Goal: Task Accomplishment & Management: Manage account settings

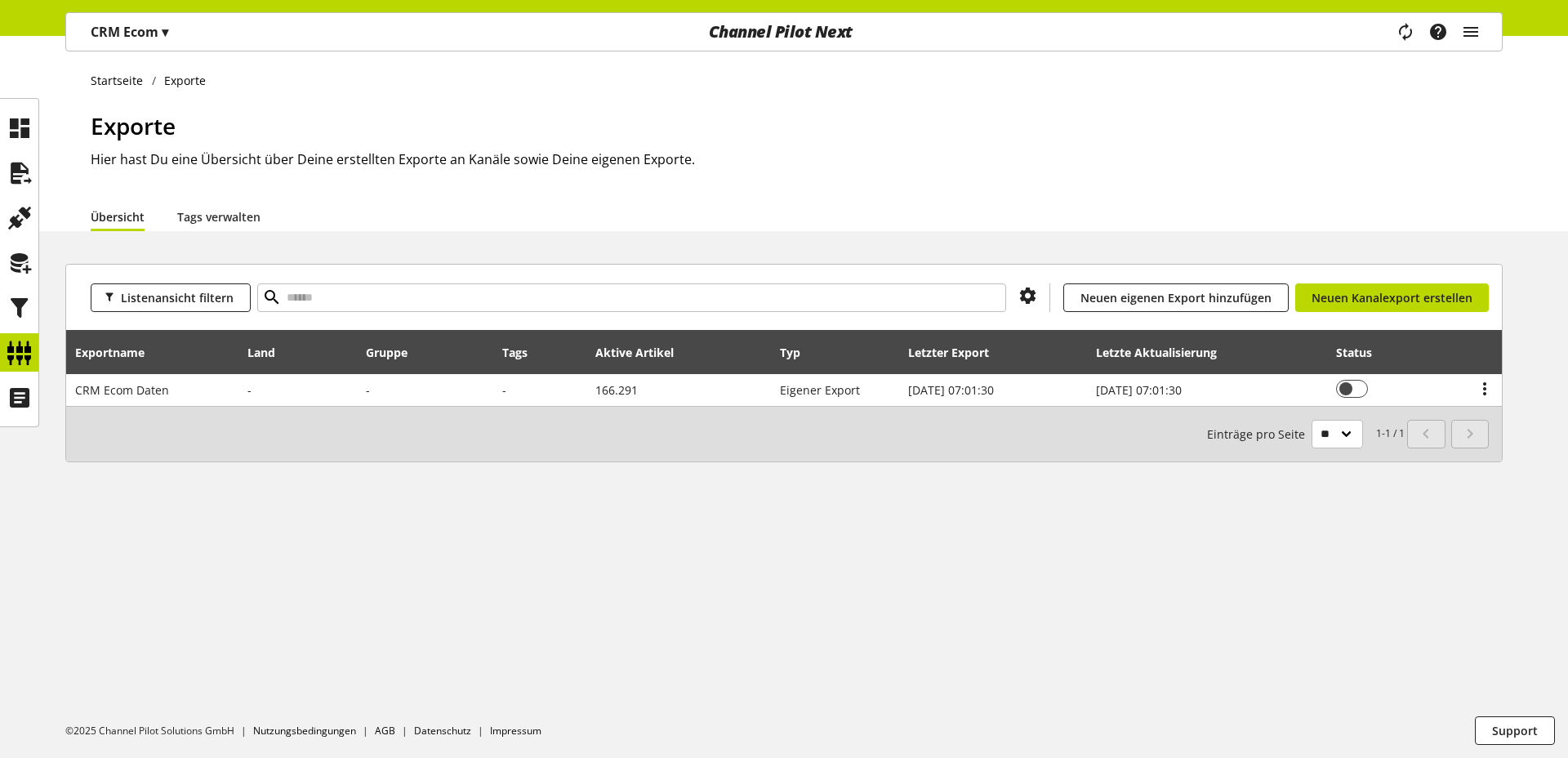
click at [809, 199] on div "Exporte Hier hast Du eine Übersicht über Deine erstellten Exporte an Kanäle sow…" at bounding box center [796, 155] width 1411 height 93
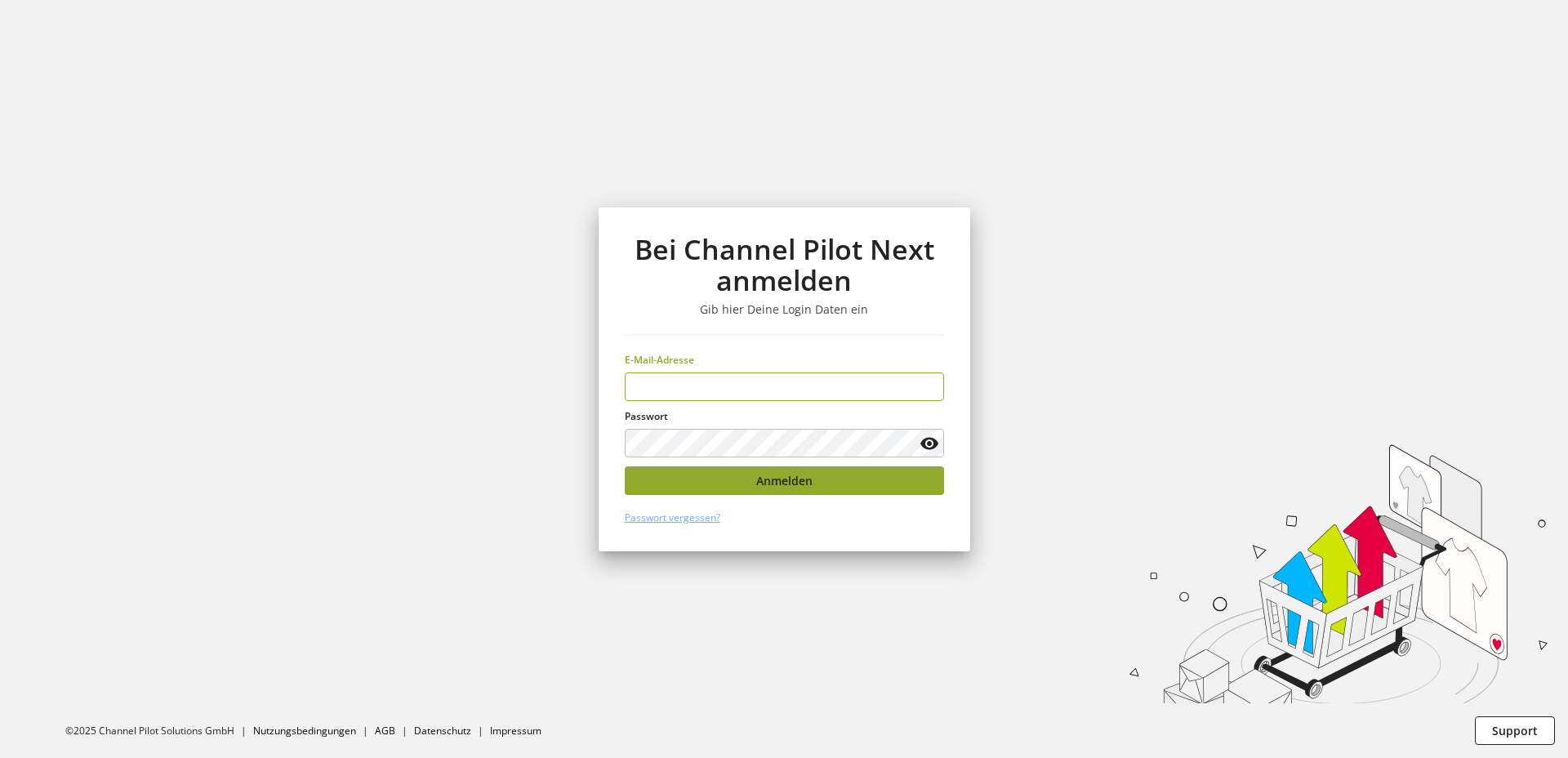
type input "**********"
click at [787, 476] on span "Anmelden" at bounding box center [784, 480] width 56 height 17
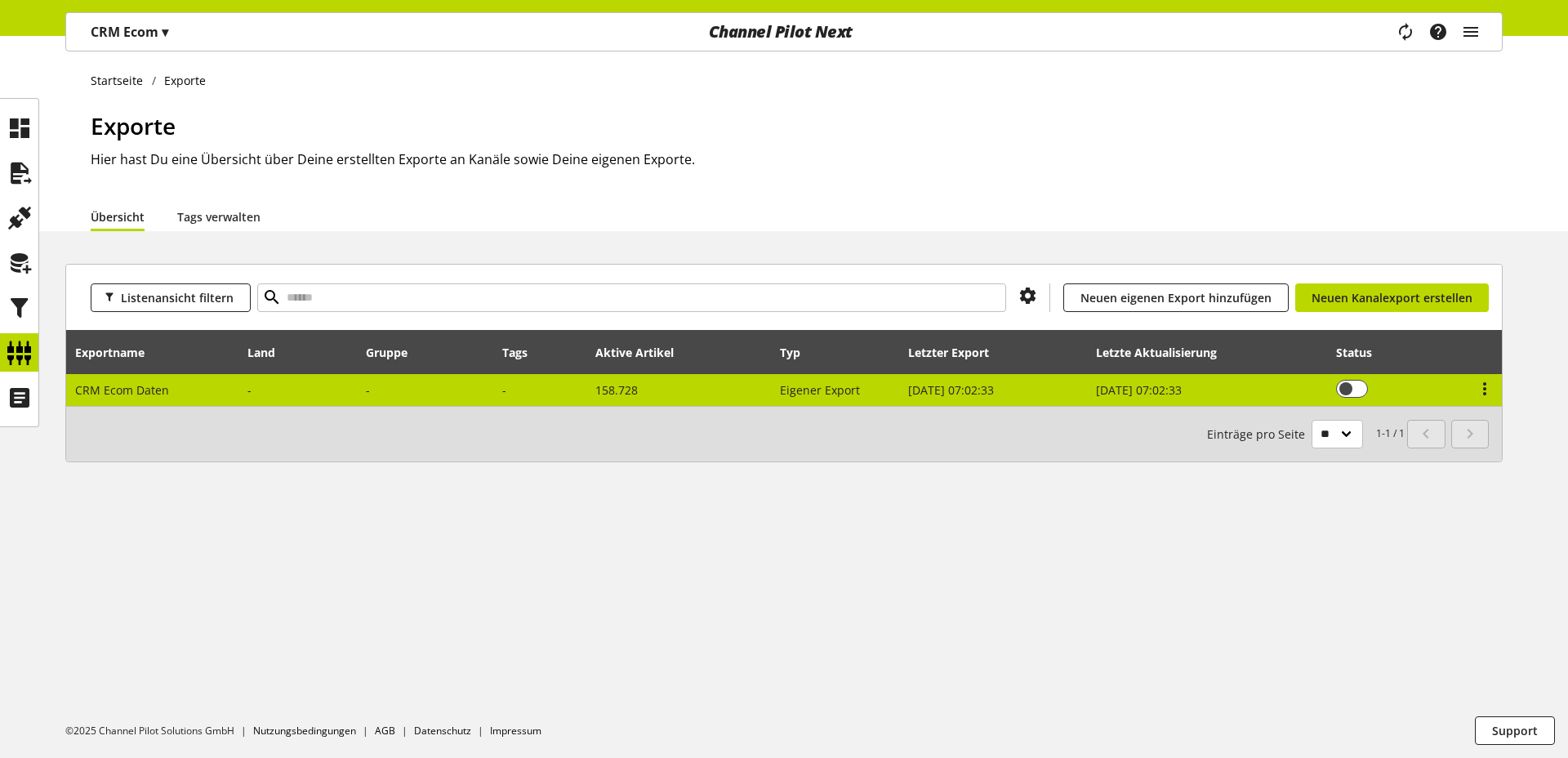
click at [251, 377] on td at bounding box center [298, 389] width 118 height 32
select select "********"
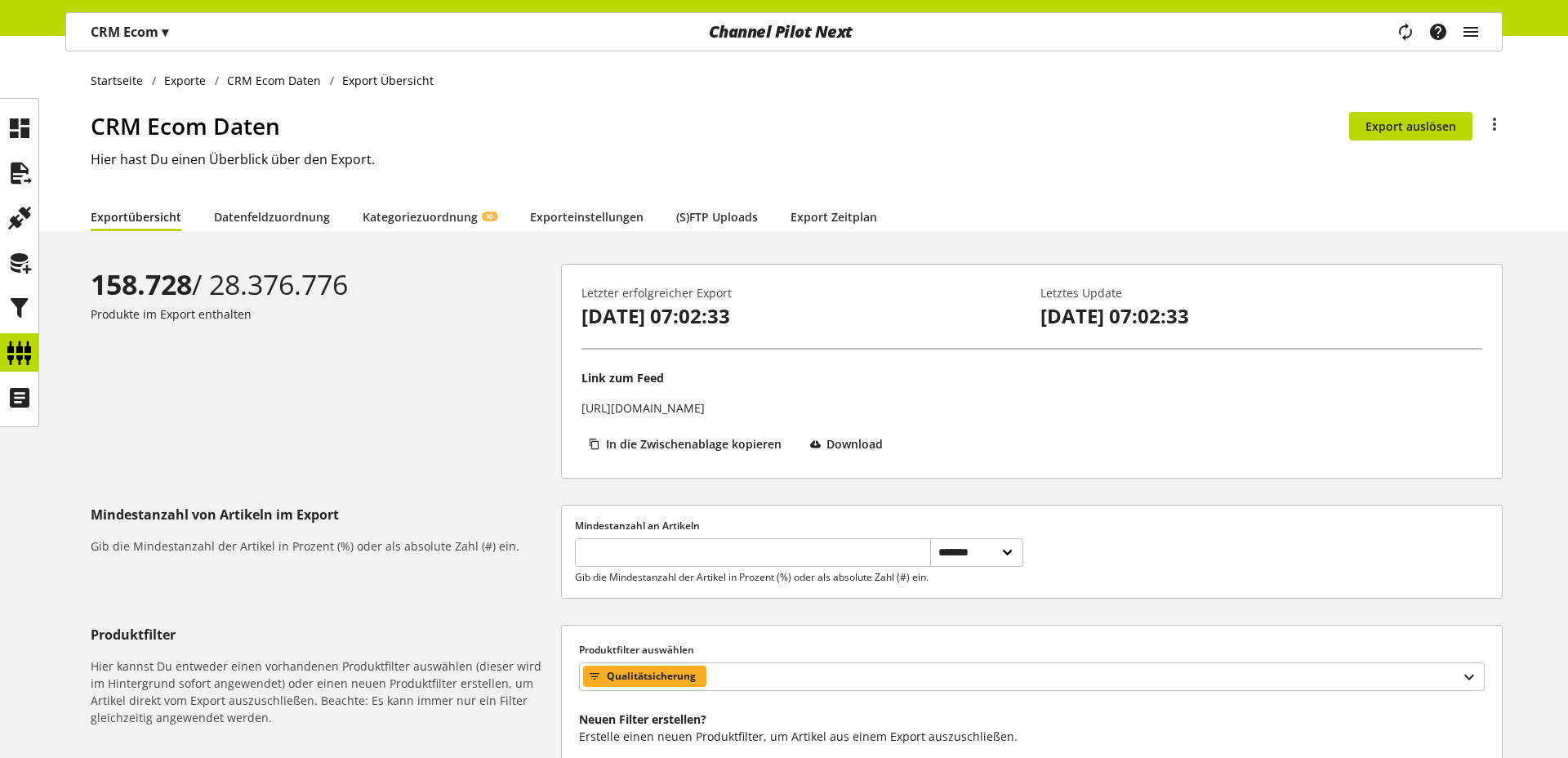
click at [981, 144] on div "CRM Ecom Daten Du bist nicht berechtigt, den Export zu bearbeiten. Export auslö…" at bounding box center [796, 155] width 1411 height 93
click at [366, 109] on h1 "CRM Ecom Daten" at bounding box center [719, 126] width 1258 height 34
click at [13, 171] on icon at bounding box center [20, 173] width 26 height 32
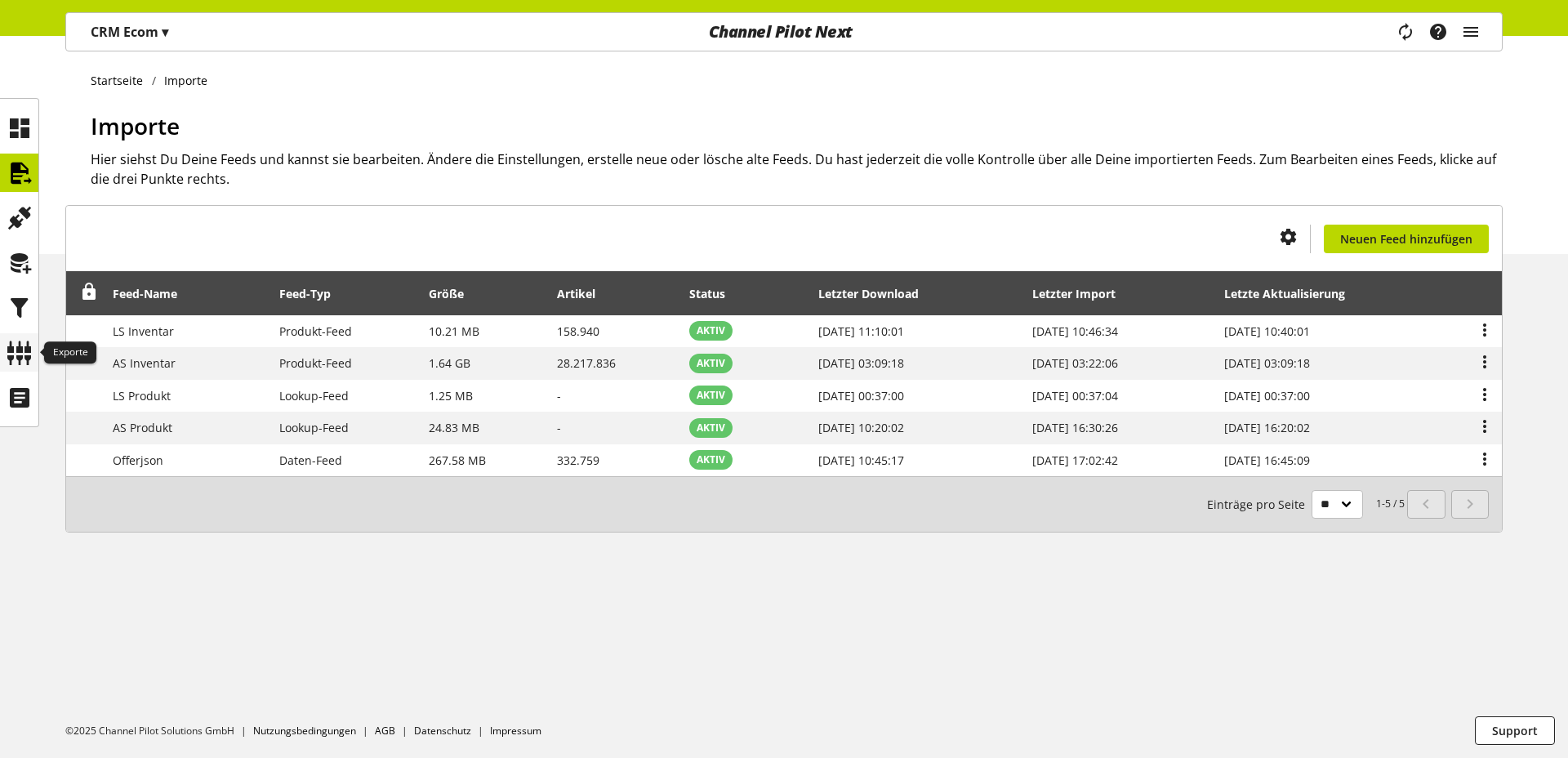
click at [9, 352] on icon at bounding box center [20, 353] width 26 height 32
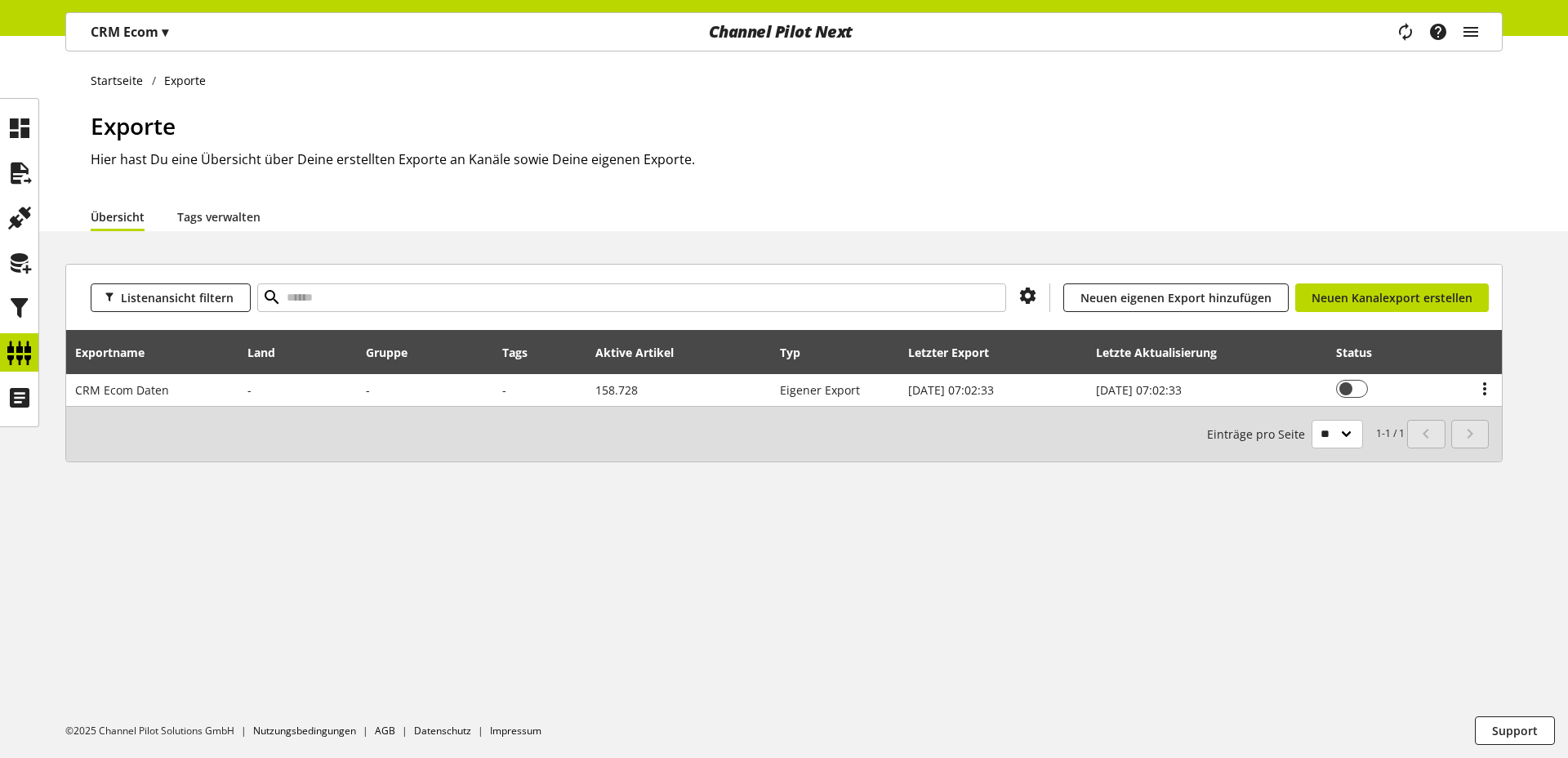
drag, startPoint x: 903, startPoint y: 123, endPoint x: 907, endPoint y: 51, distance: 72.1
click at [903, 123] on h1 "Exporte" at bounding box center [796, 126] width 1411 height 34
